Goal: Check status: Check status

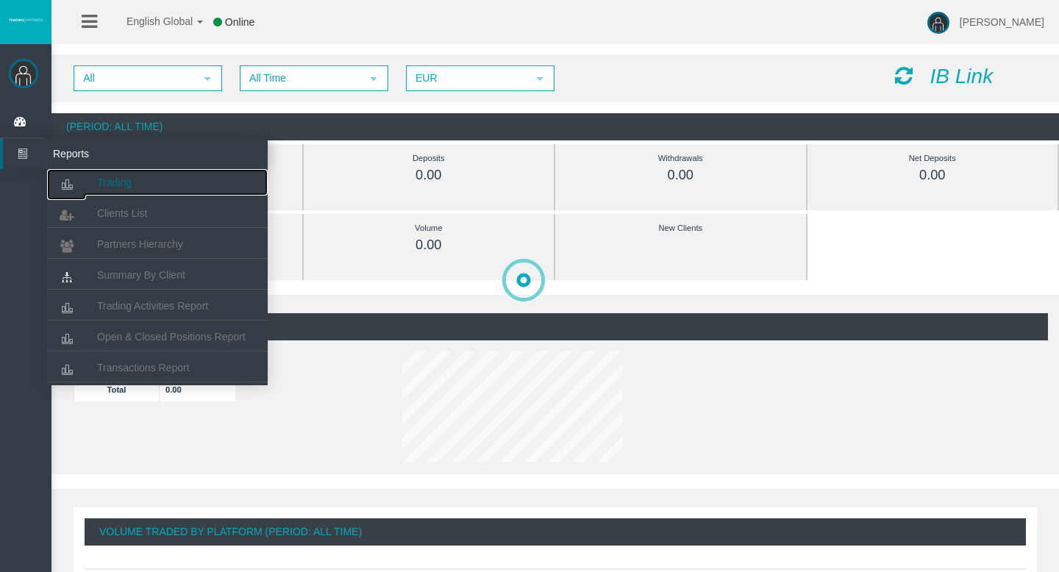
click at [83, 184] on icon at bounding box center [66, 184] width 39 height 31
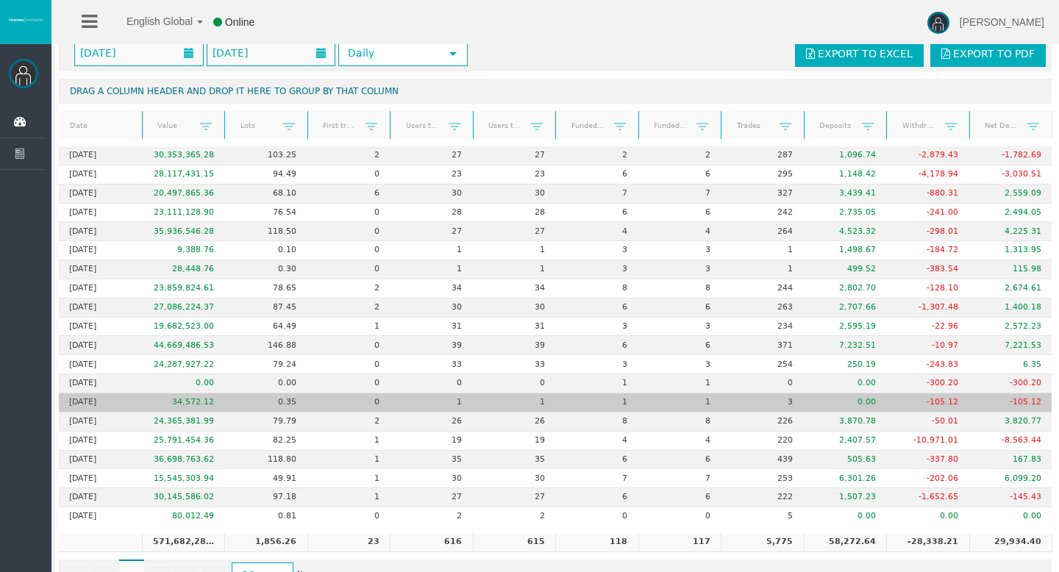
scroll to position [91, 0]
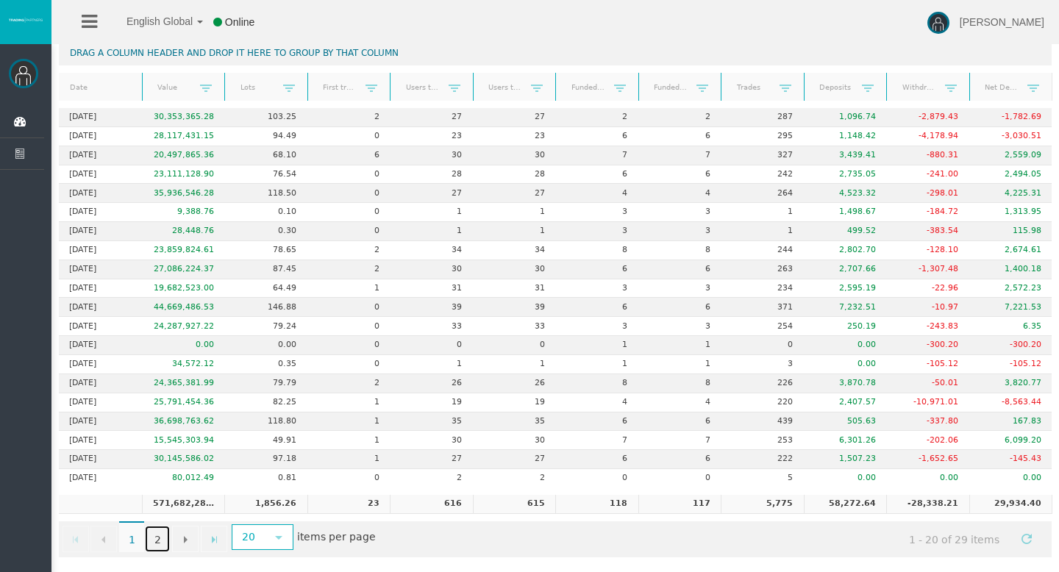
click at [161, 536] on link "2" at bounding box center [157, 539] width 25 height 26
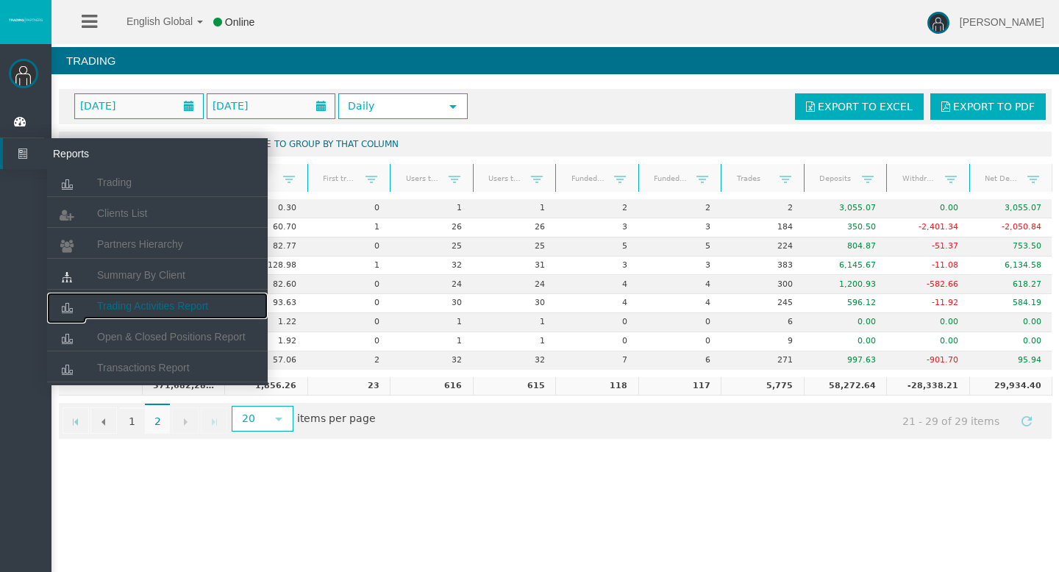
click at [141, 302] on span "Trading Activities Report" at bounding box center [152, 306] width 111 height 12
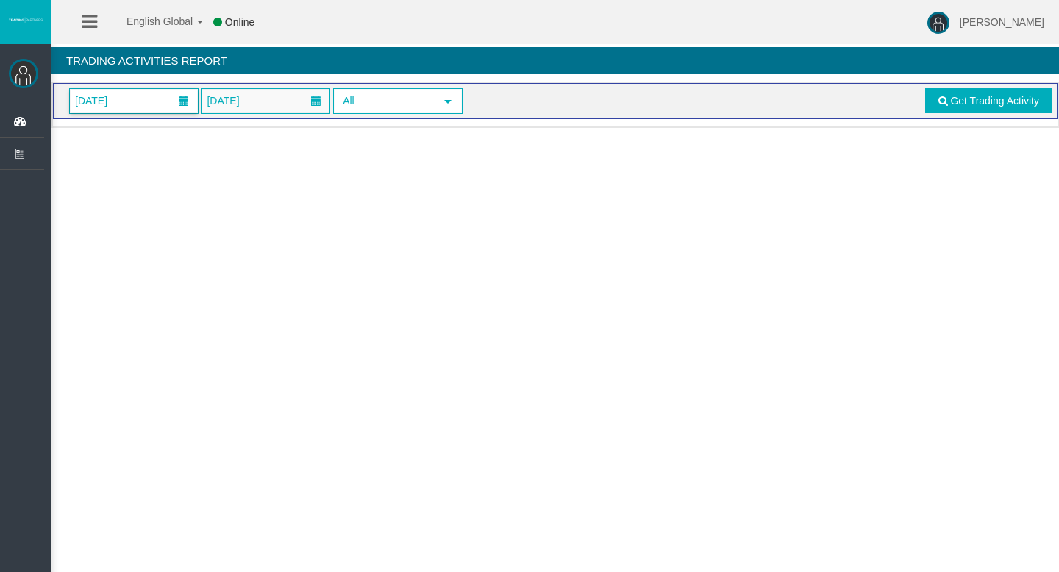
click at [150, 101] on span "[DATE]" at bounding box center [134, 101] width 128 height 24
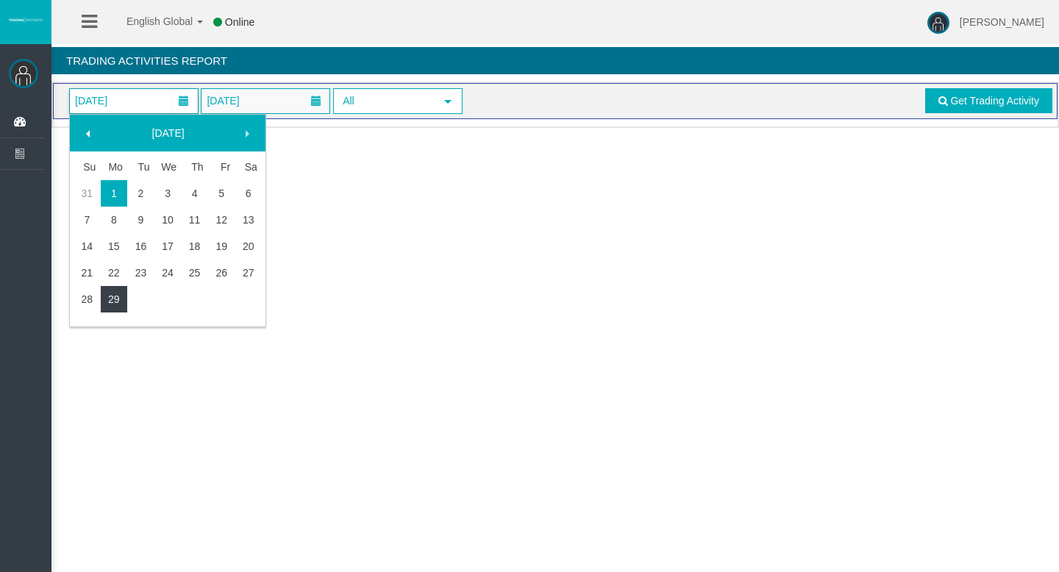
click at [110, 288] on link "29" at bounding box center [114, 299] width 27 height 26
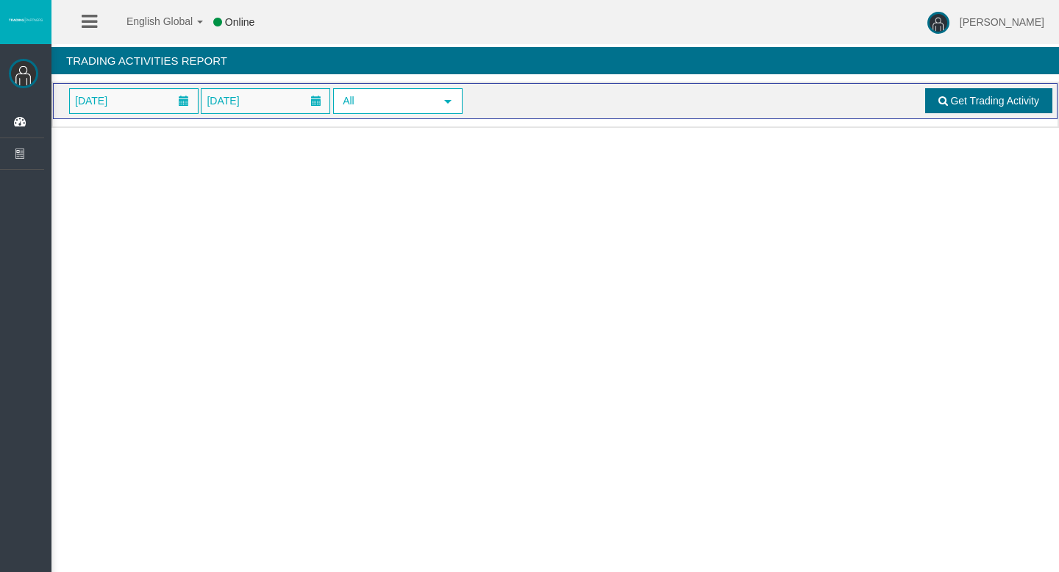
click at [951, 106] on span "Get Trading Activity" at bounding box center [994, 101] width 89 height 12
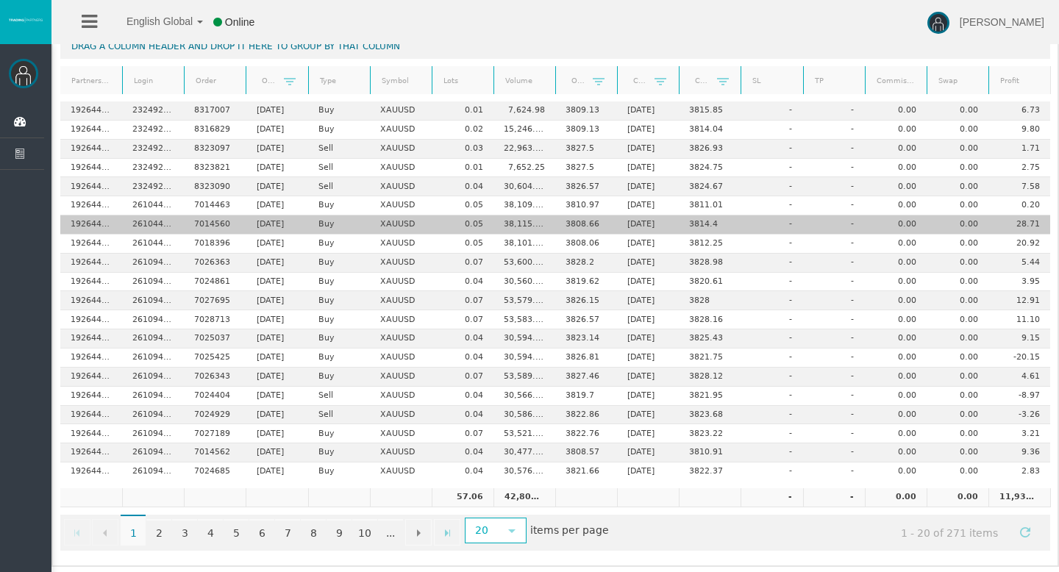
scroll to position [137, 0]
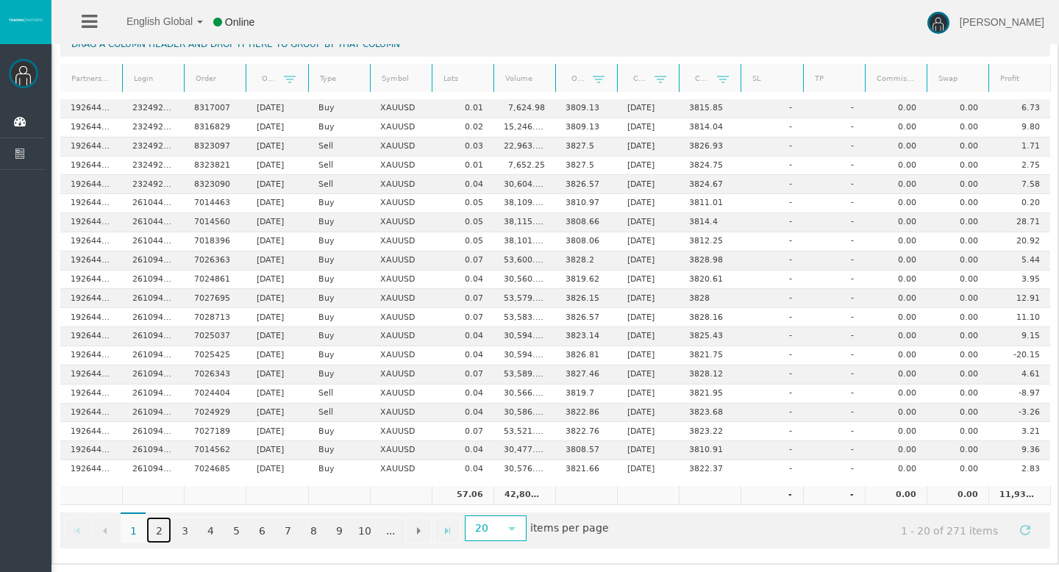
click at [159, 532] on link "2" at bounding box center [158, 530] width 25 height 26
click at [184, 529] on link "3" at bounding box center [184, 530] width 25 height 26
click at [207, 526] on link "4" at bounding box center [210, 530] width 25 height 26
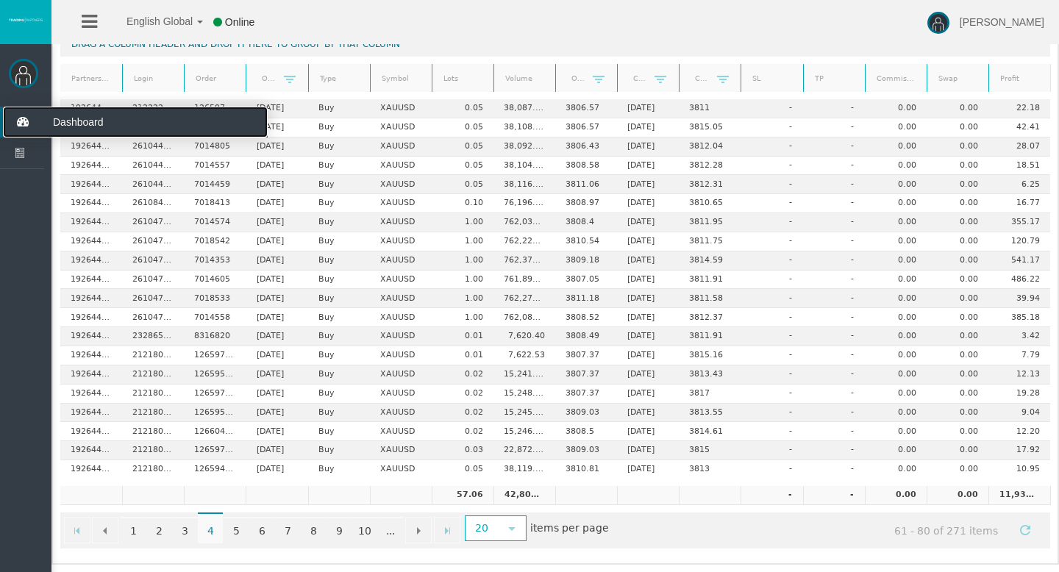
click at [24, 110] on icon at bounding box center [22, 122] width 39 height 31
